Goal: Information Seeking & Learning: Learn about a topic

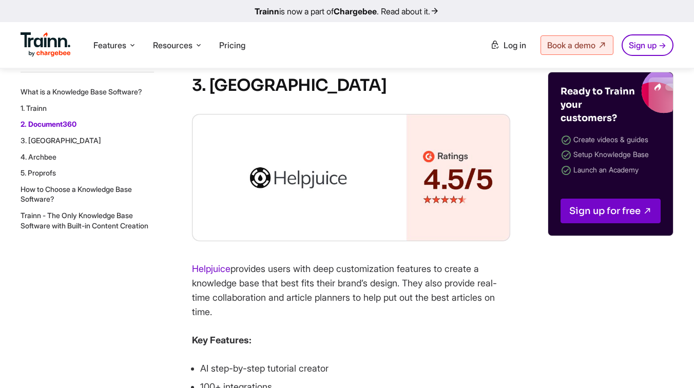
scroll to position [2578, 0]
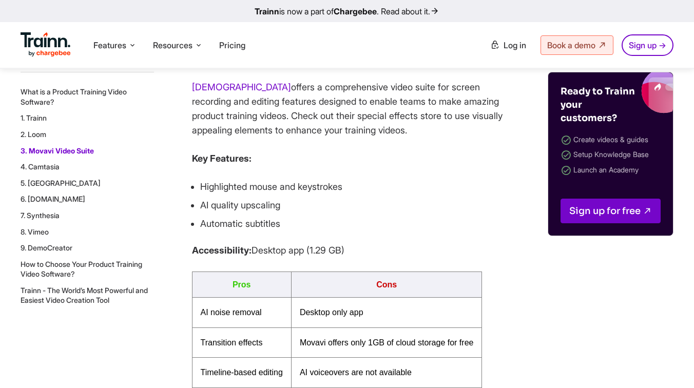
scroll to position [2856, 0]
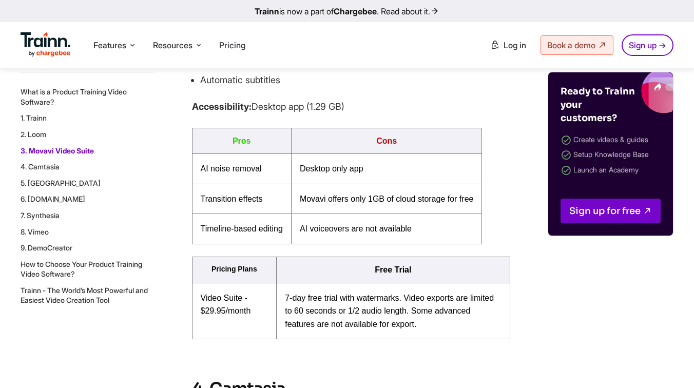
click at [53, 169] on link "4. Camtasia" at bounding box center [40, 166] width 39 height 9
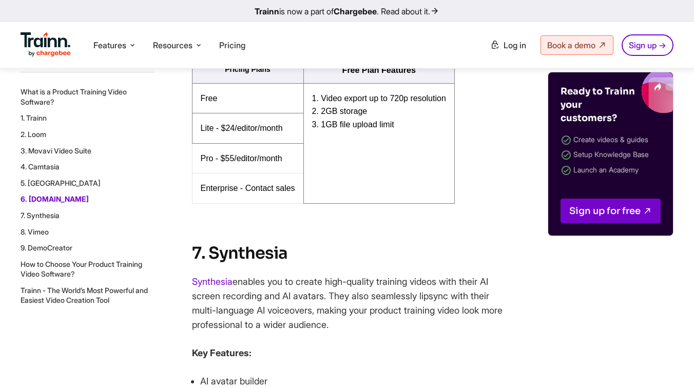
scroll to position [4860, 0]
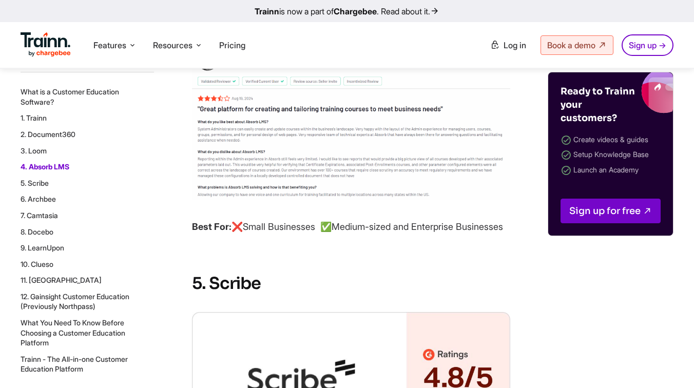
scroll to position [4563, 0]
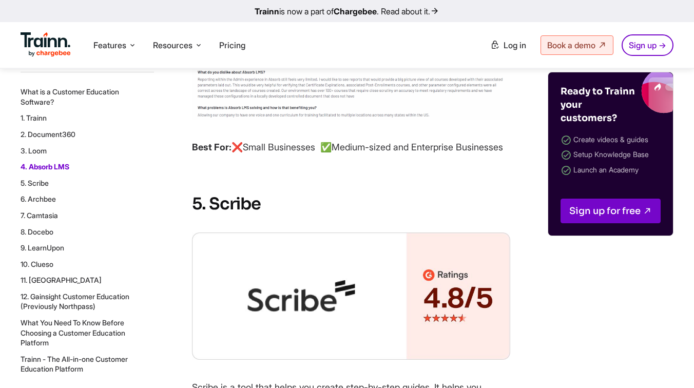
click at [46, 264] on link "10. Clueso" at bounding box center [37, 264] width 33 height 9
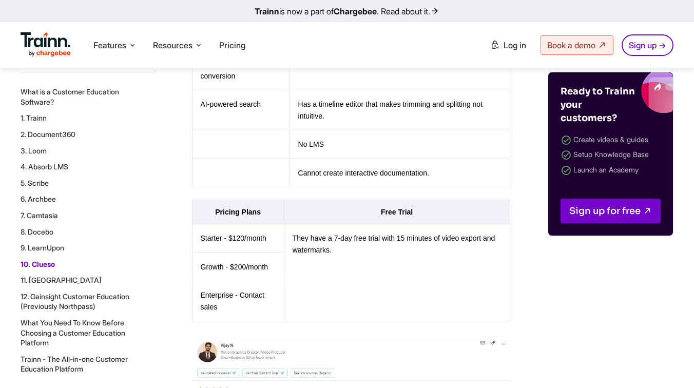
scroll to position [9543, 0]
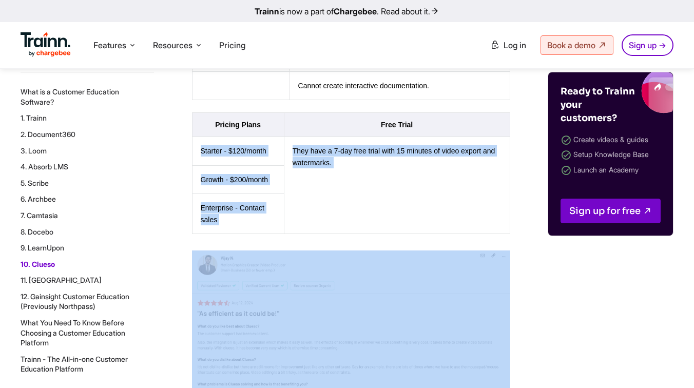
drag, startPoint x: 198, startPoint y: 173, endPoint x: 321, endPoint y: 273, distance: 158.4
copy tbody "Starter - $120/month They have a 7-day free trial with 15 minutes of video expo…"
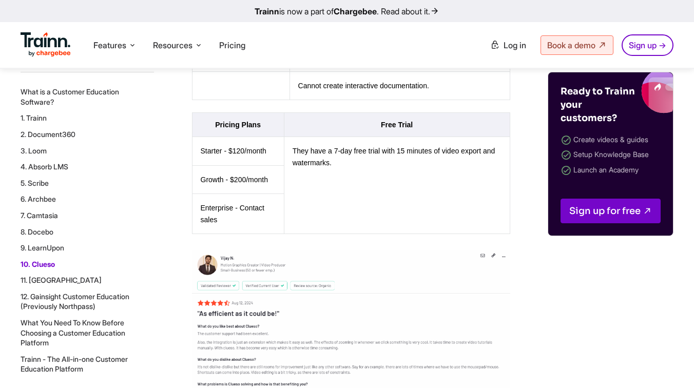
click at [229, 129] on span "Pricing Plans" at bounding box center [238, 125] width 46 height 8
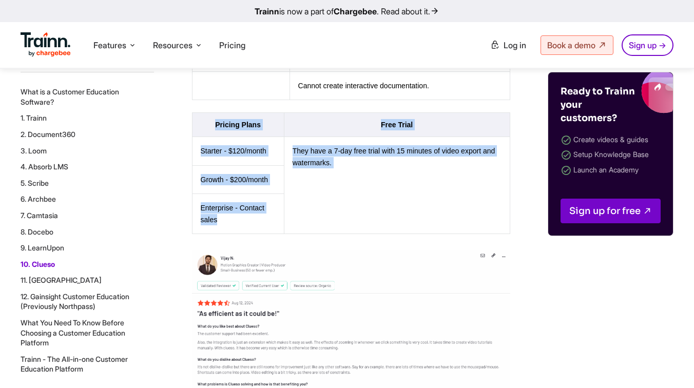
drag, startPoint x: 209, startPoint y: 147, endPoint x: 277, endPoint y: 257, distance: 129.3
click at [277, 234] on table "Pricing Plans Free Trial Starter - $120/month They have a 7-day free trial with…" at bounding box center [351, 173] width 318 height 122
copy table "Pricing Plans Free Trial Starter - $120/month They have a 7-day free trial with…"
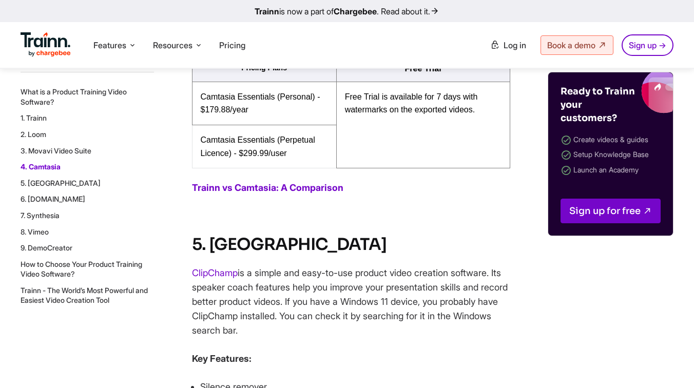
scroll to position [3685, 0]
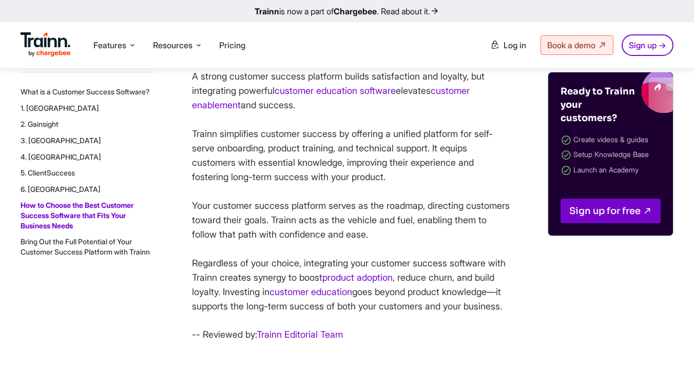
scroll to position [6853, 0]
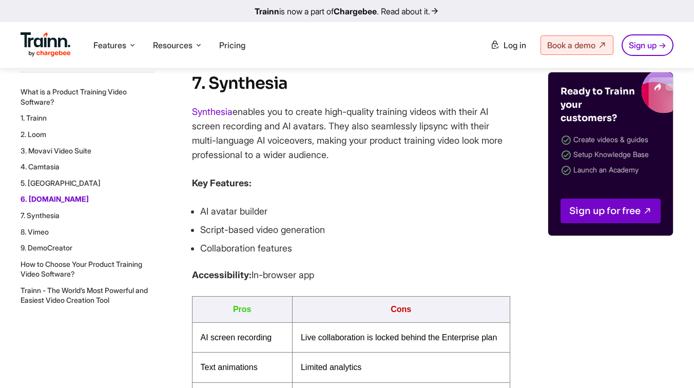
scroll to position [4932, 0]
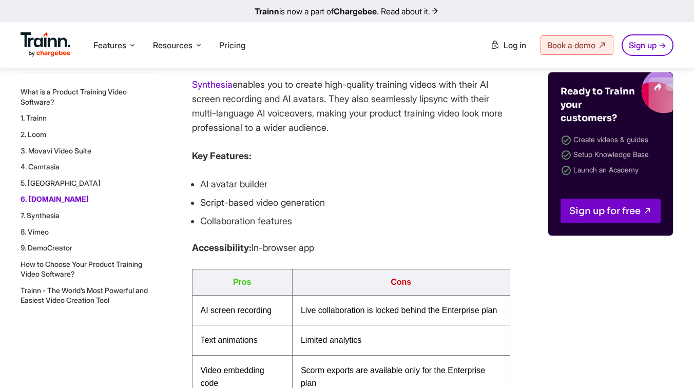
drag, startPoint x: 135, startPoint y: 301, endPoint x: 20, endPoint y: 291, distance: 116.0
drag, startPoint x: 20, startPoint y: 287, endPoint x: 116, endPoint y: 296, distance: 96.0
click at [116, 296] on link "Trainn - The World’s Most Powerful and Easiest Video Creation Tool" at bounding box center [84, 295] width 127 height 19
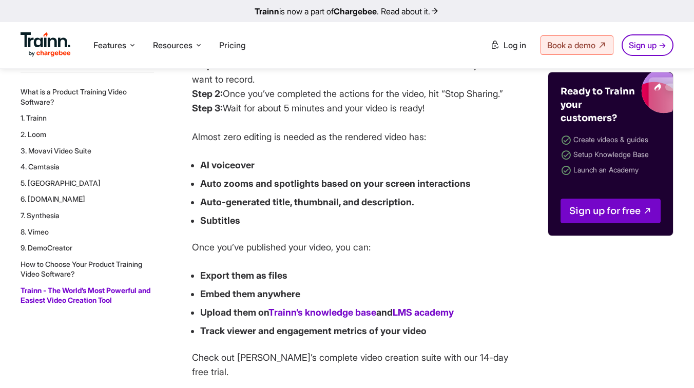
scroll to position [7332, 0]
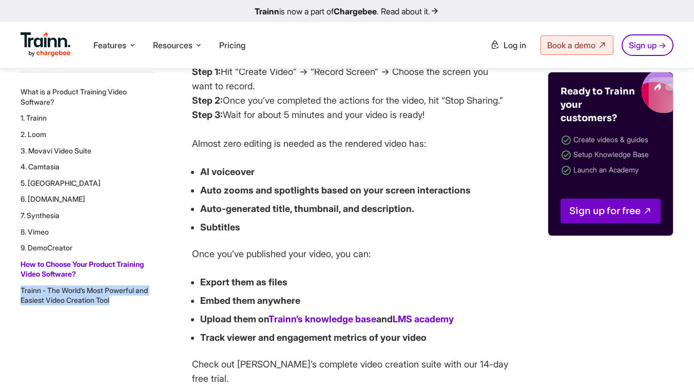
drag, startPoint x: 134, startPoint y: 301, endPoint x: 22, endPoint y: 289, distance: 112.1
click at [22, 289] on li "Trainn - The World’s Most Powerful and Easiest Video Creation Tool" at bounding box center [88, 296] width 134 height 20
copy link "Trainn - The World’s Most Powerful and Easiest Video Creation Tool"
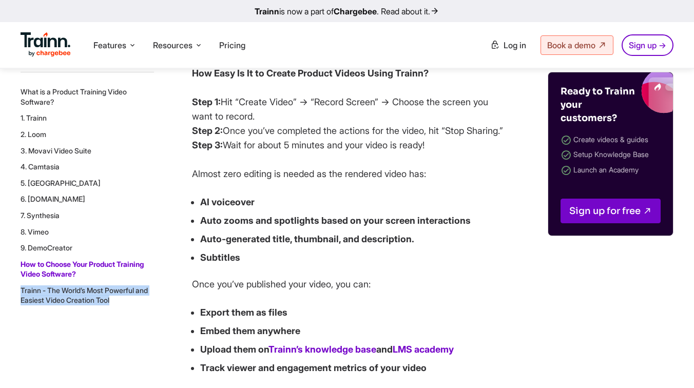
scroll to position [7308, 0]
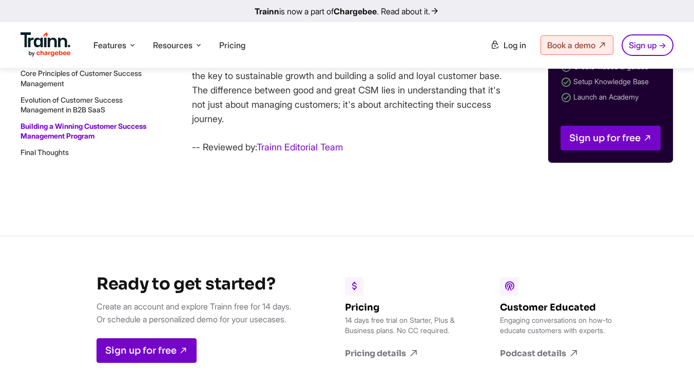
scroll to position [10046, 0]
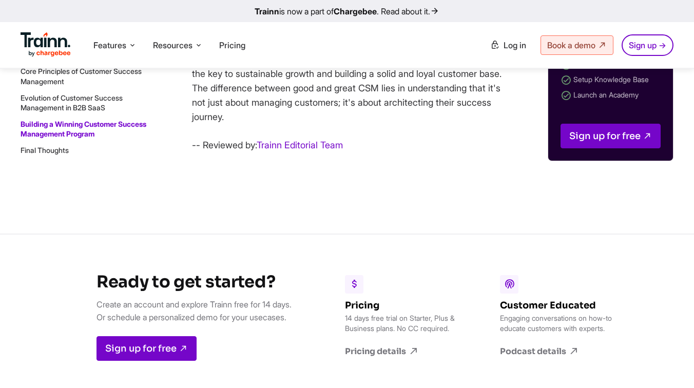
click at [358, 153] on p "-- Reviewed by: Trainn Editorial Team" at bounding box center [351, 145] width 318 height 14
click at [373, 153] on p "-- Reviewed by: Trainn Editorial Team" at bounding box center [351, 145] width 318 height 14
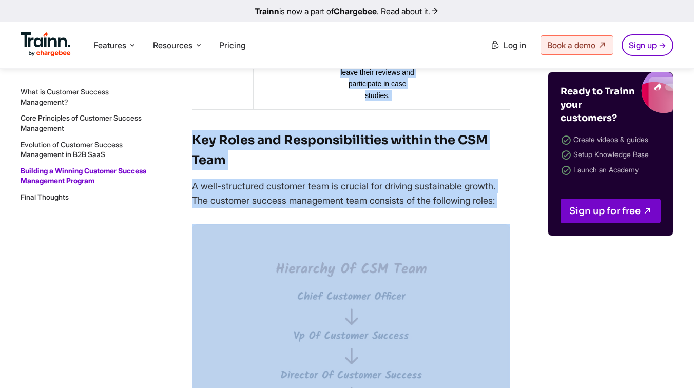
scroll to position [5289, 0]
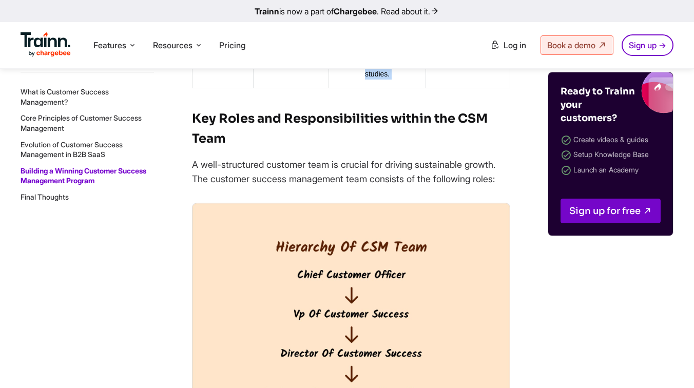
drag, startPoint x: 206, startPoint y: 160, endPoint x: 474, endPoint y: 148, distance: 267.8
copy table "Customer Lifecycle Stage Set Objectives CSMs Responsibilities Set Success Metri…"
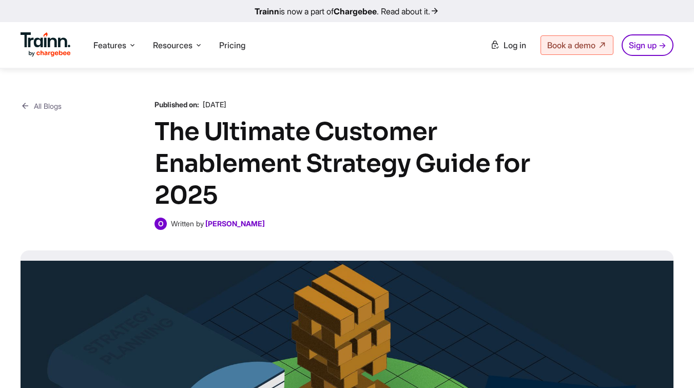
scroll to position [424, 0]
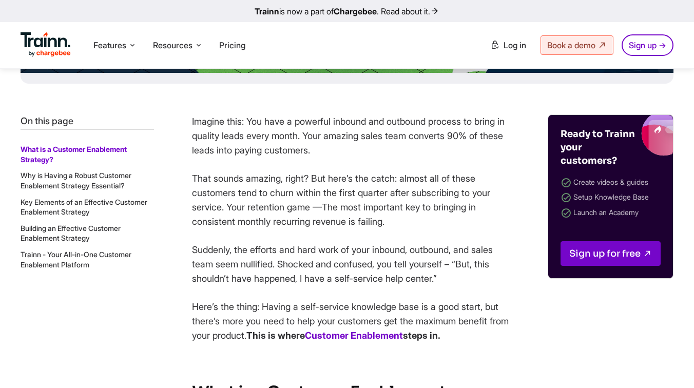
drag, startPoint x: 189, startPoint y: 120, endPoint x: 485, endPoint y: 340, distance: 368.7
copy div "Imagine this: You have a powerful inbound and outbound process to bring in qual…"
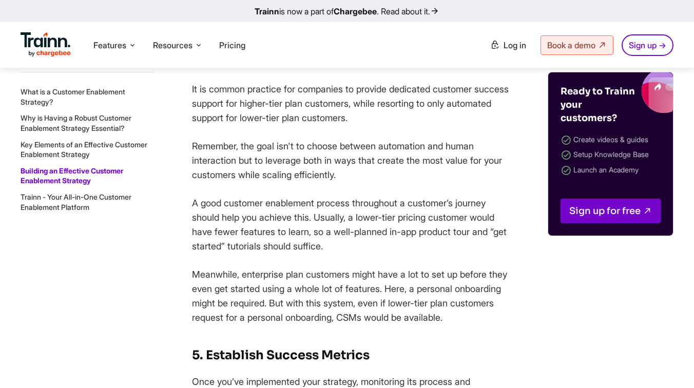
scroll to position [7092, 0]
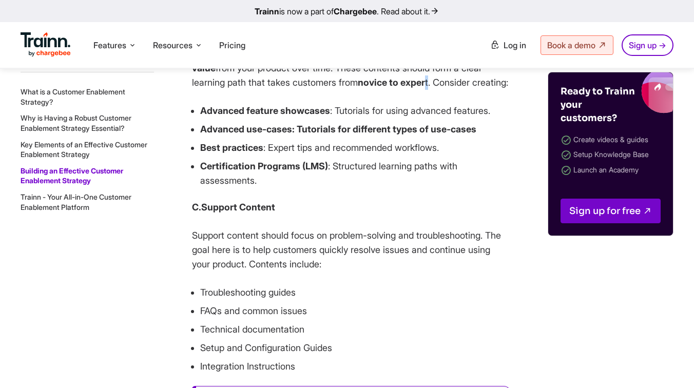
click at [398, 90] on p "This content category focuses on helping customers extract more value from your…" at bounding box center [351, 68] width 318 height 43
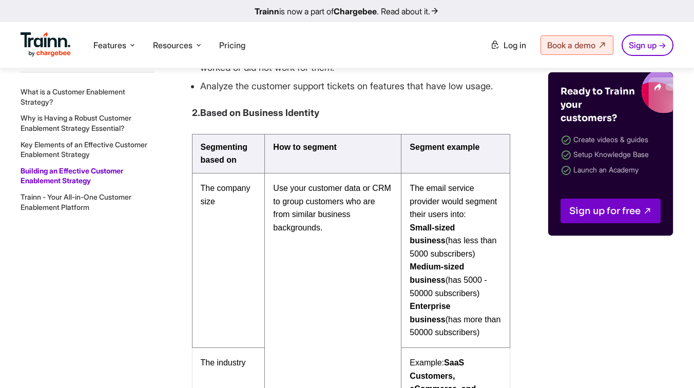
scroll to position [5332, 0]
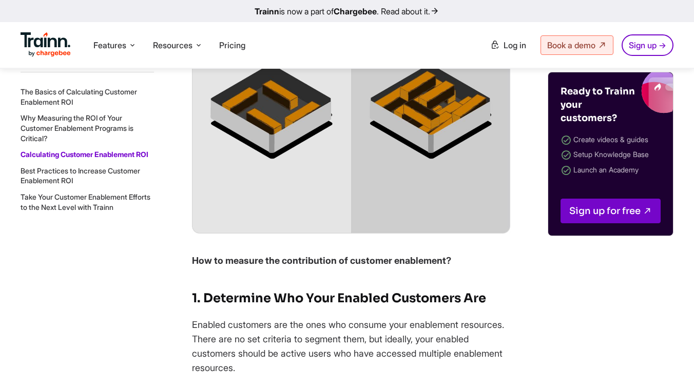
scroll to position [3055, 0]
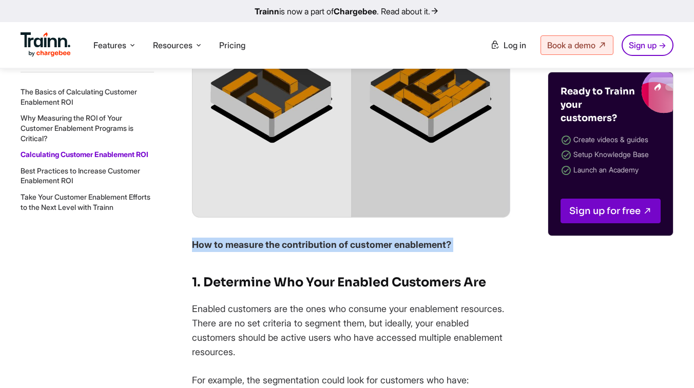
drag, startPoint x: 190, startPoint y: 287, endPoint x: 424, endPoint y: 305, distance: 234.4
copy strong "How to measure the contribution of customer enablement?"
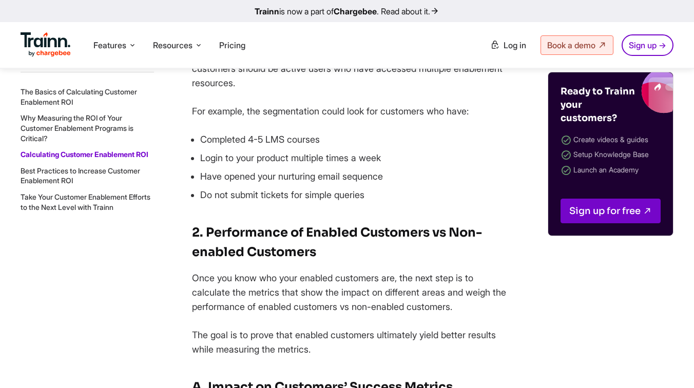
scroll to position [3326, 0]
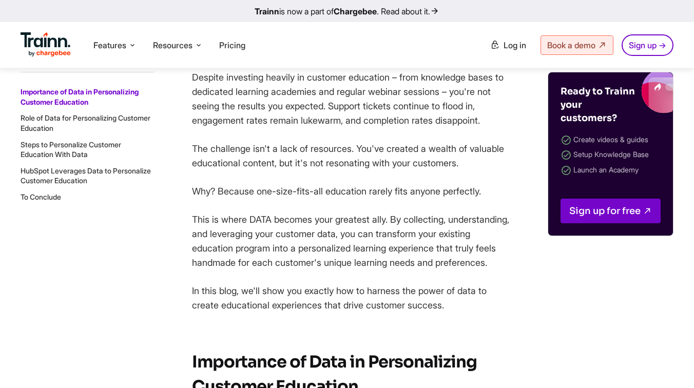
scroll to position [480, 0]
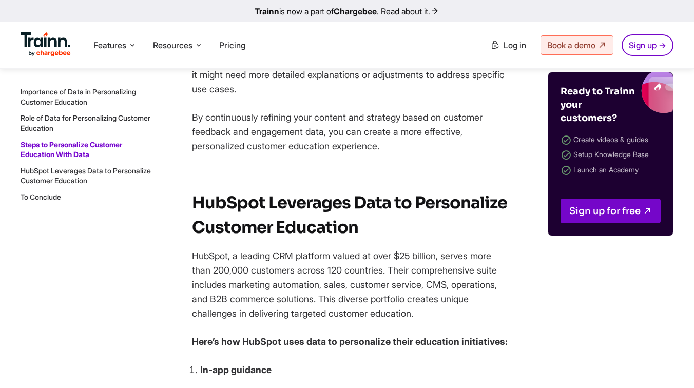
scroll to position [5457, 0]
